Goal: Task Accomplishment & Management: Use online tool/utility

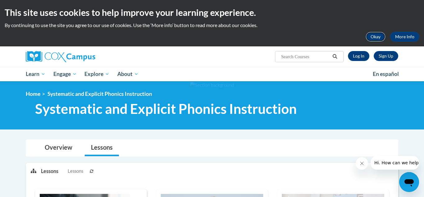
click at [371, 37] on button "Okay" at bounding box center [376, 37] width 20 height 10
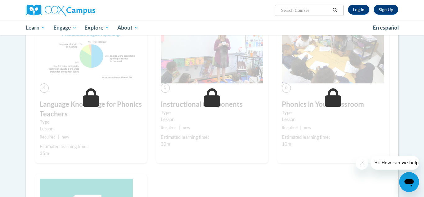
scroll to position [284, 0]
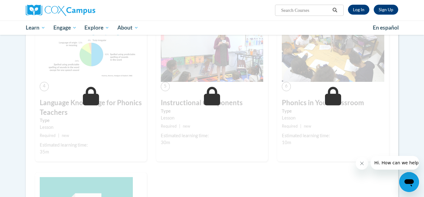
click at [379, 166] on button "Hi. How can we help?" at bounding box center [398, 163] width 54 height 14
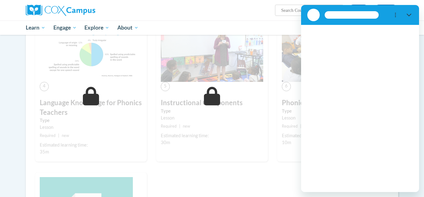
scroll to position [0, 0]
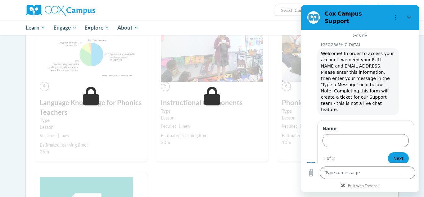
click at [150, 11] on div "Sign Up Log In Search Search..." at bounding box center [275, 8] width 255 height 16
click at [144, 42] on div "4 Language Knowledge for Phonics Teachers Type Lesson Required | new Estimated …" at bounding box center [91, 91] width 112 height 142
click at [408, 15] on icon "Close" at bounding box center [409, 17] width 5 height 5
type textarea "x"
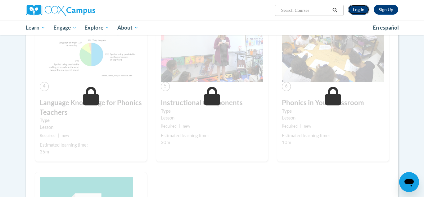
click at [355, 9] on link "Log In" at bounding box center [358, 10] width 21 height 10
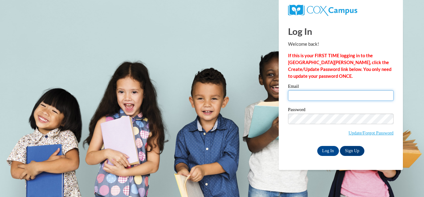
click at [302, 98] on input "Email" at bounding box center [341, 95] width 106 height 11
type input "tashaylagovan@gmail.com"
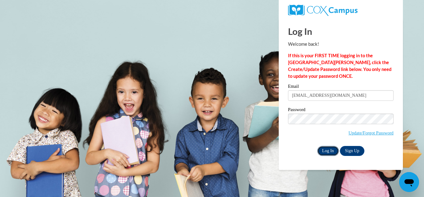
click at [326, 149] on input "Log In" at bounding box center [328, 151] width 22 height 10
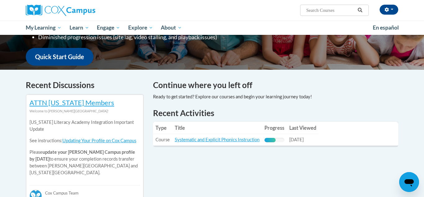
scroll to position [150, 0]
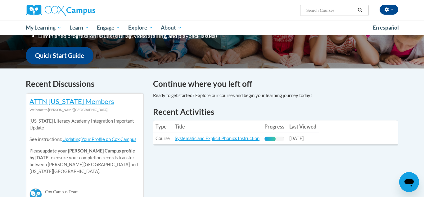
click at [221, 94] on div at bounding box center [232, 95] width 159 height 7
click at [205, 115] on h1 "Recent Activities" at bounding box center [275, 111] width 245 height 11
click at [212, 87] on h4 "Continue where you left off" at bounding box center [275, 84] width 245 height 12
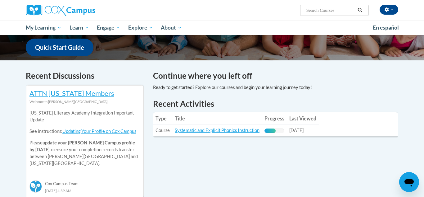
scroll to position [155, 0]
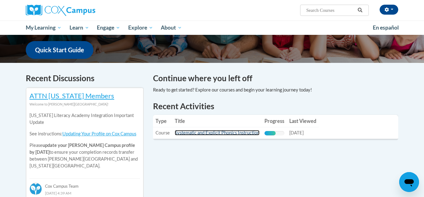
click at [194, 130] on link "Systematic and Explicit Phonics Instruction" at bounding box center [217, 132] width 85 height 5
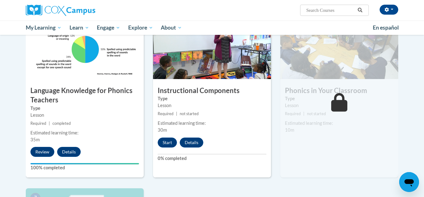
scroll to position [305, 0]
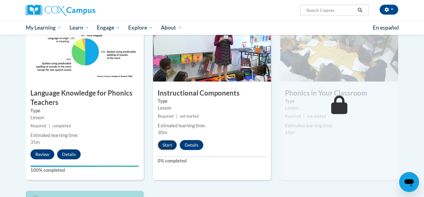
click at [169, 145] on button "Start" at bounding box center [167, 145] width 19 height 10
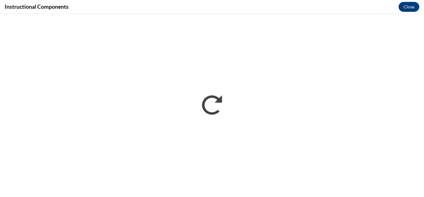
scroll to position [0, 0]
